Goal: Transaction & Acquisition: Purchase product/service

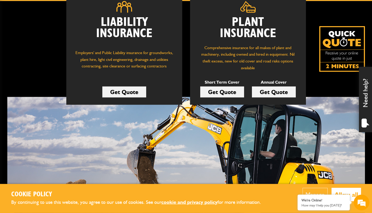
scroll to position [95, 0]
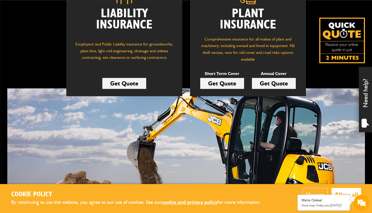
click at [223, 86] on link "Get Quote" at bounding box center [222, 83] width 44 height 11
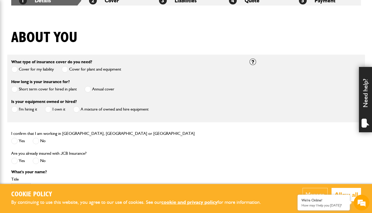
scroll to position [111, 0]
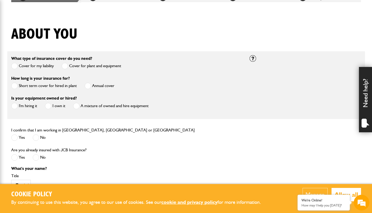
click at [65, 87] on label "Short term cover for hired in plant" at bounding box center [44, 86] width 66 height 7
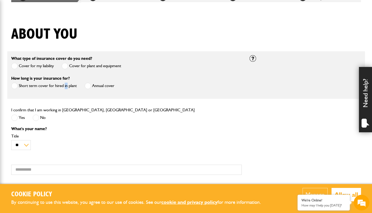
click at [65, 87] on label "Short term cover for hired in plant" at bounding box center [44, 86] width 66 height 7
click at [21, 118] on label "Yes" at bounding box center [18, 117] width 14 height 7
select select "*"
click option "**" at bounding box center [0, 0] width 0 height 0
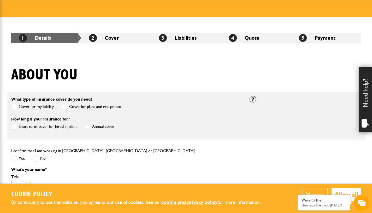
scroll to position [37, 0]
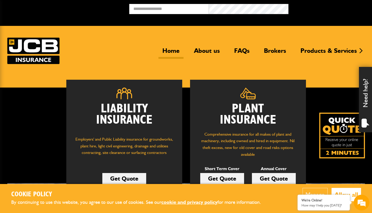
scroll to position [95, 0]
